Goal: Task Accomplishment & Management: Complete application form

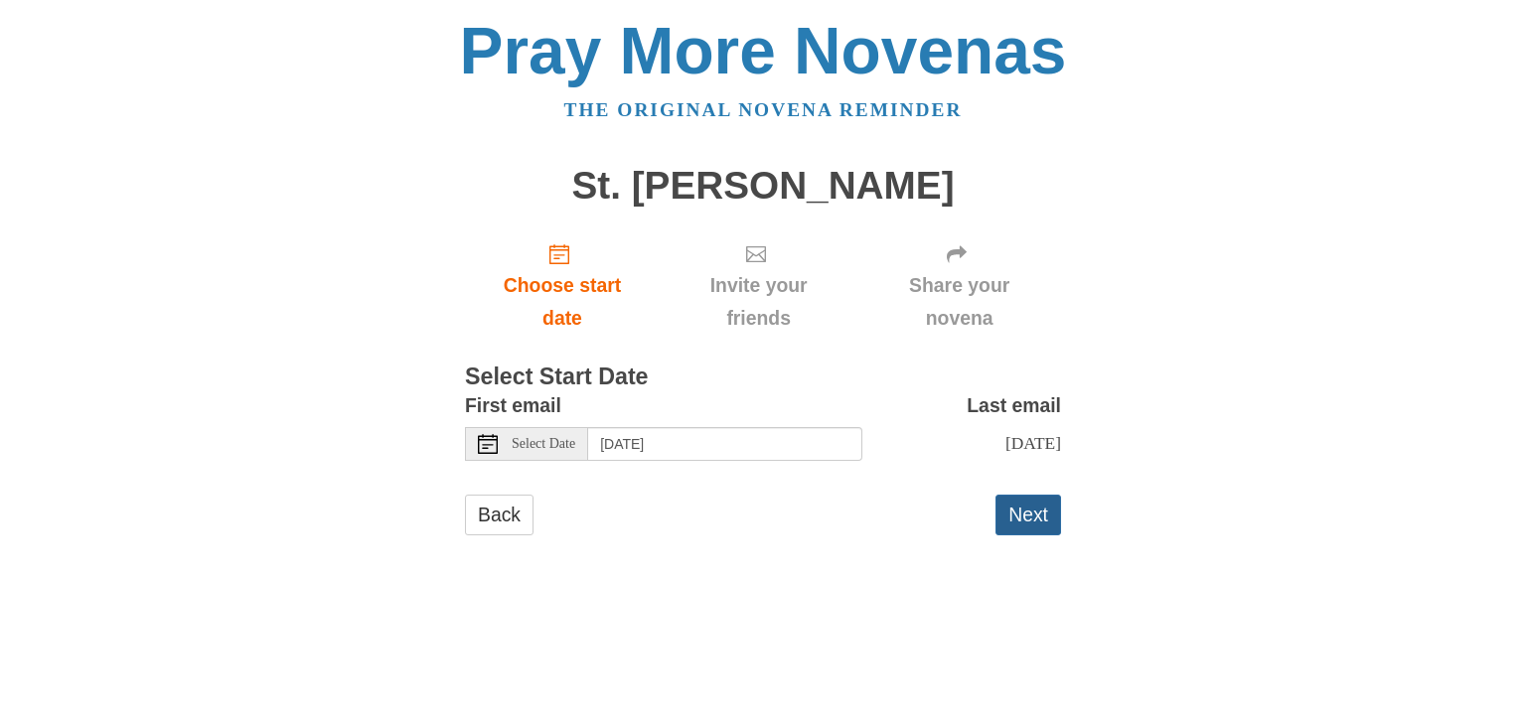
click at [1051, 535] on button "Next" at bounding box center [1028, 515] width 66 height 41
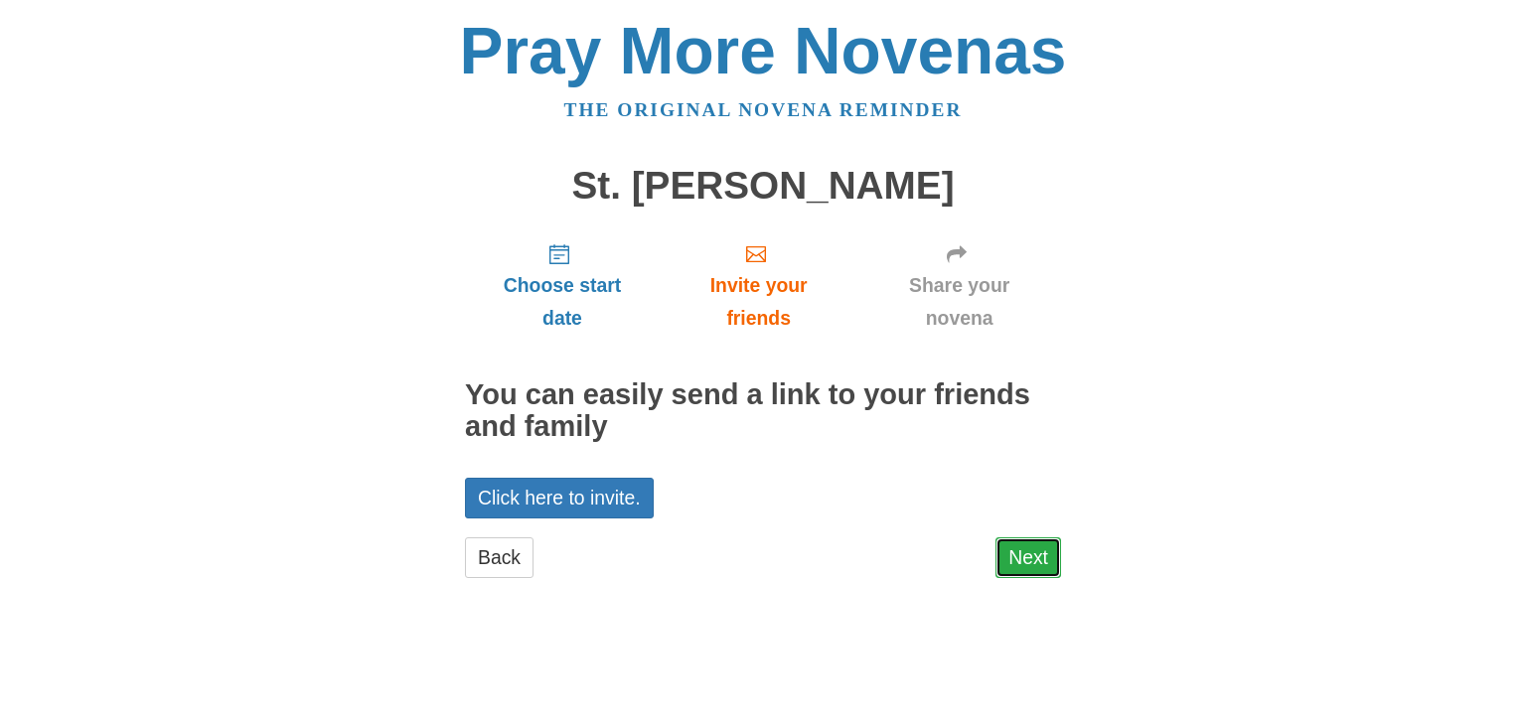
click at [1033, 559] on link "Next" at bounding box center [1028, 557] width 66 height 41
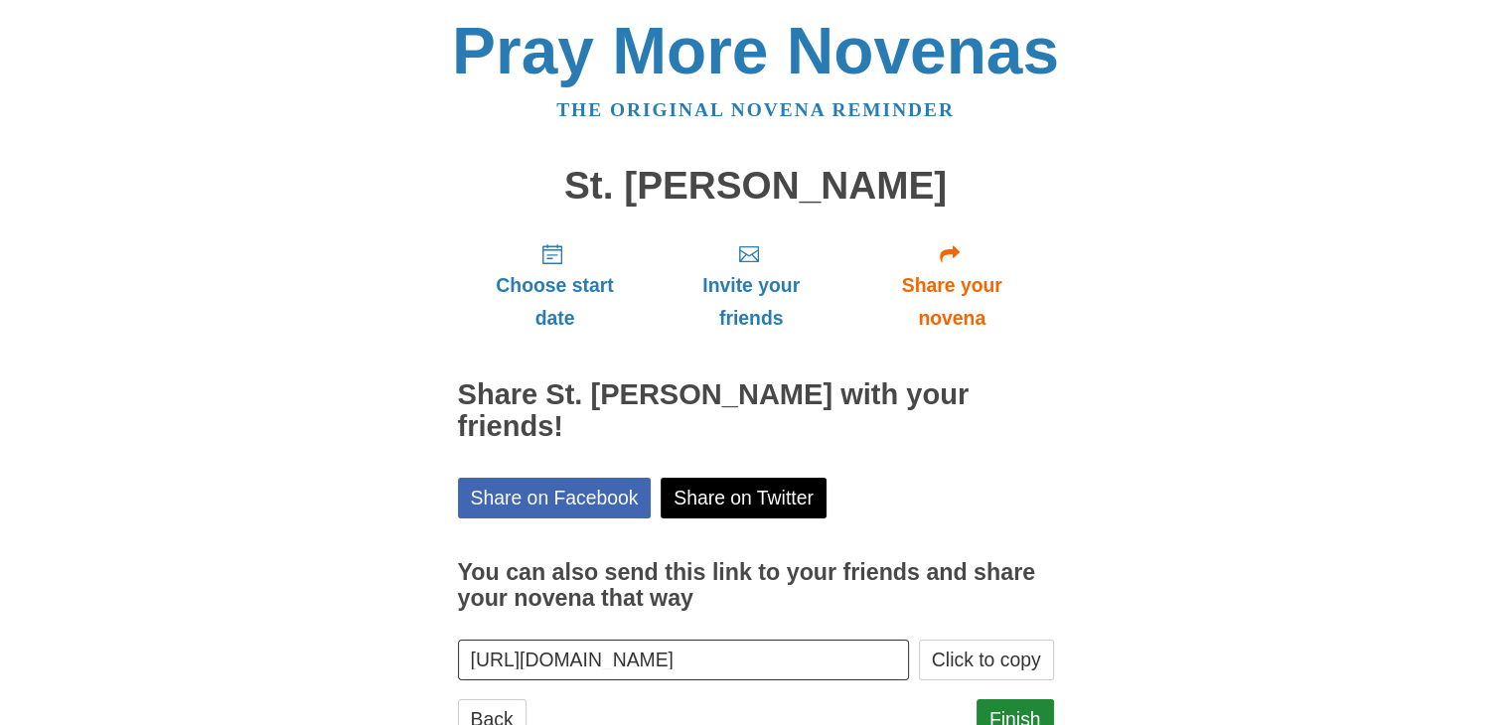
scroll to position [40, 0]
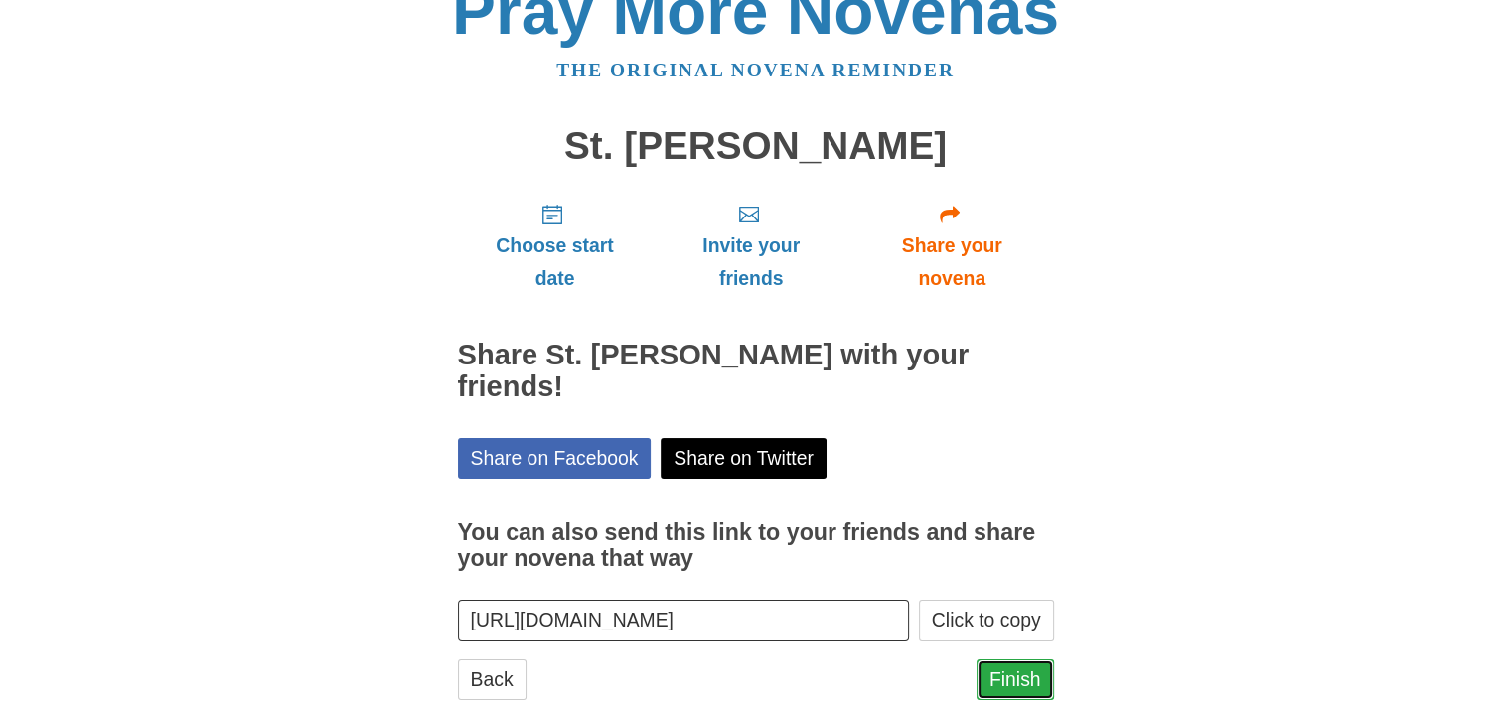
click at [1019, 660] on link "Finish" at bounding box center [1014, 680] width 77 height 41
